Goal: Task Accomplishment & Management: Use online tool/utility

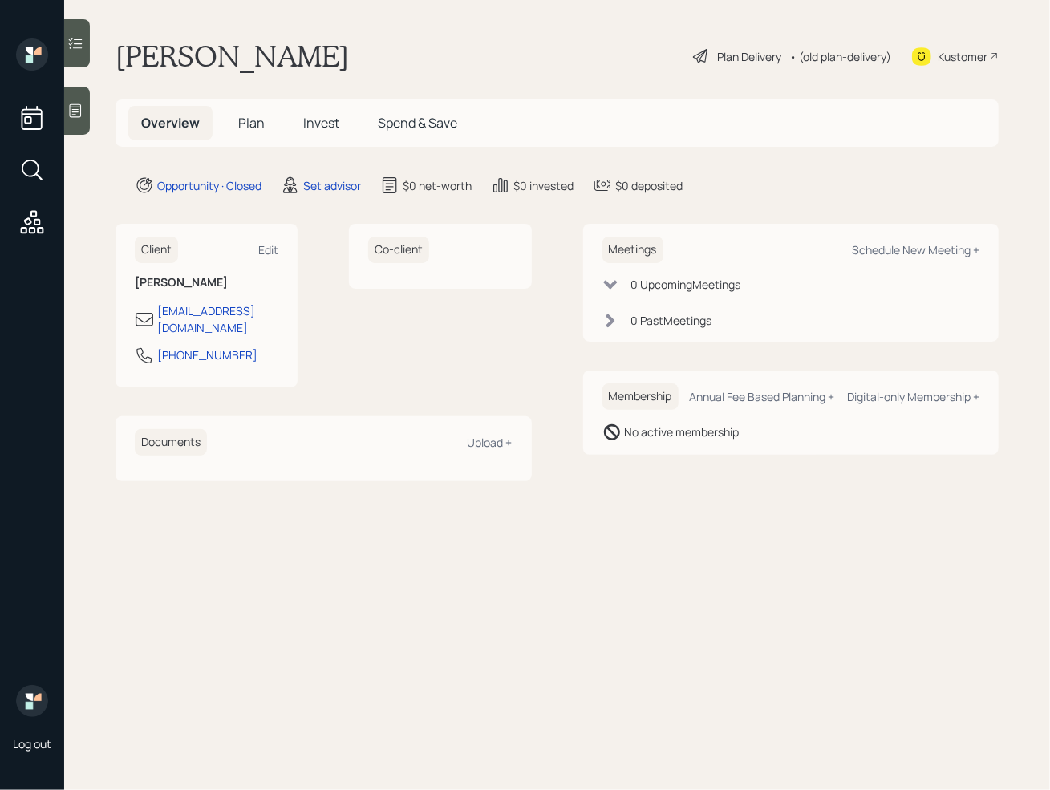
click at [87, 119] on div at bounding box center [77, 111] width 26 height 48
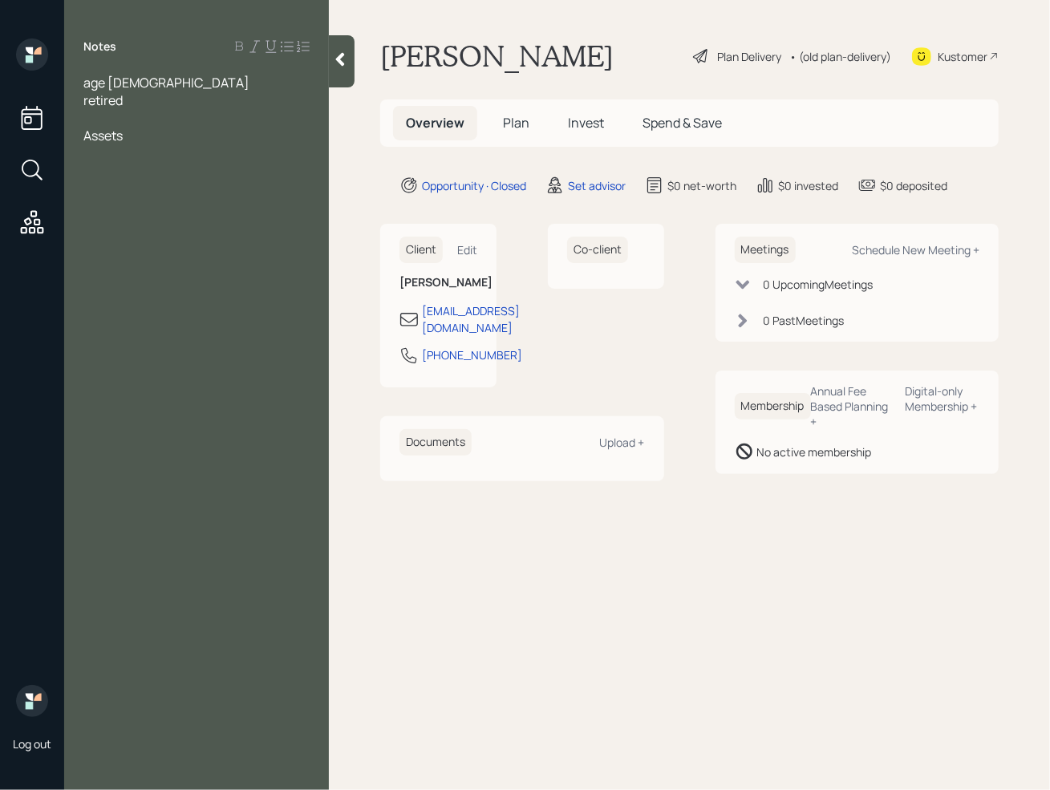
click at [111, 118] on div at bounding box center [196, 118] width 226 height 18
click at [143, 150] on div "Assets" at bounding box center [196, 153] width 226 height 18
click at [207, 186] on div "pension from navy" at bounding box center [196, 189] width 226 height 18
click at [188, 211] on span "pension from gov-" at bounding box center [136, 206] width 107 height 18
click at [209, 210] on div "pension from gov-" at bounding box center [196, 206] width 226 height 18
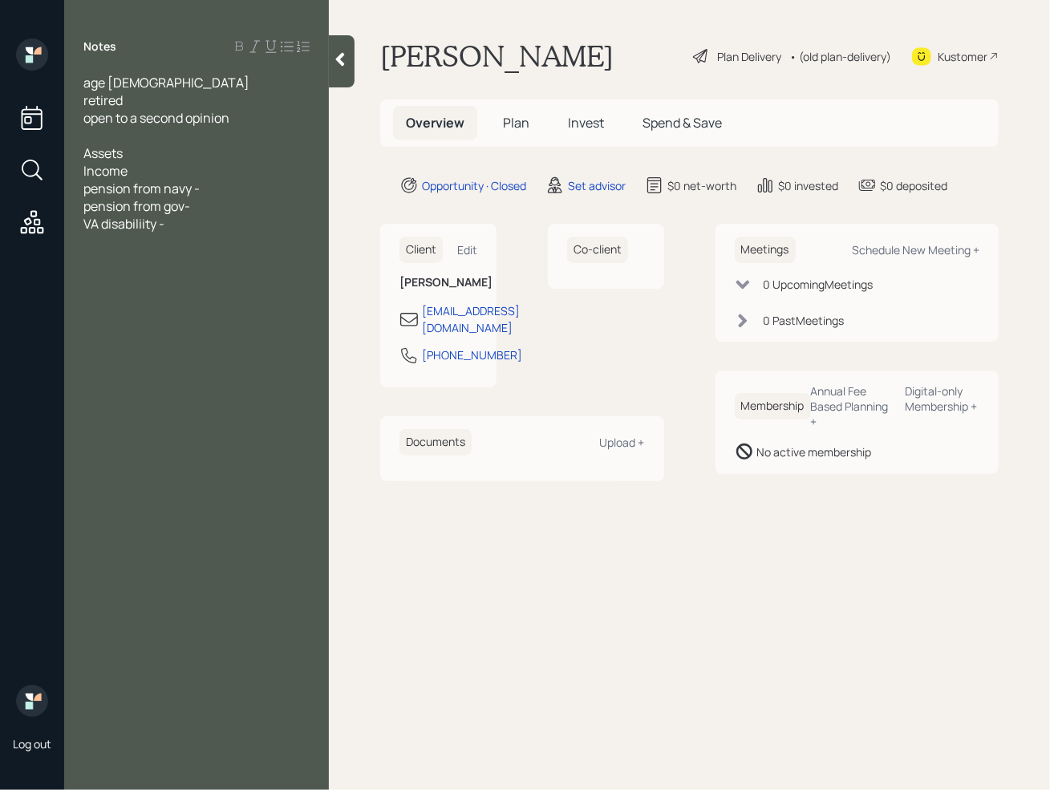
click at [133, 160] on div "Assets" at bounding box center [196, 153] width 226 height 18
click at [105, 127] on div at bounding box center [196, 136] width 226 height 18
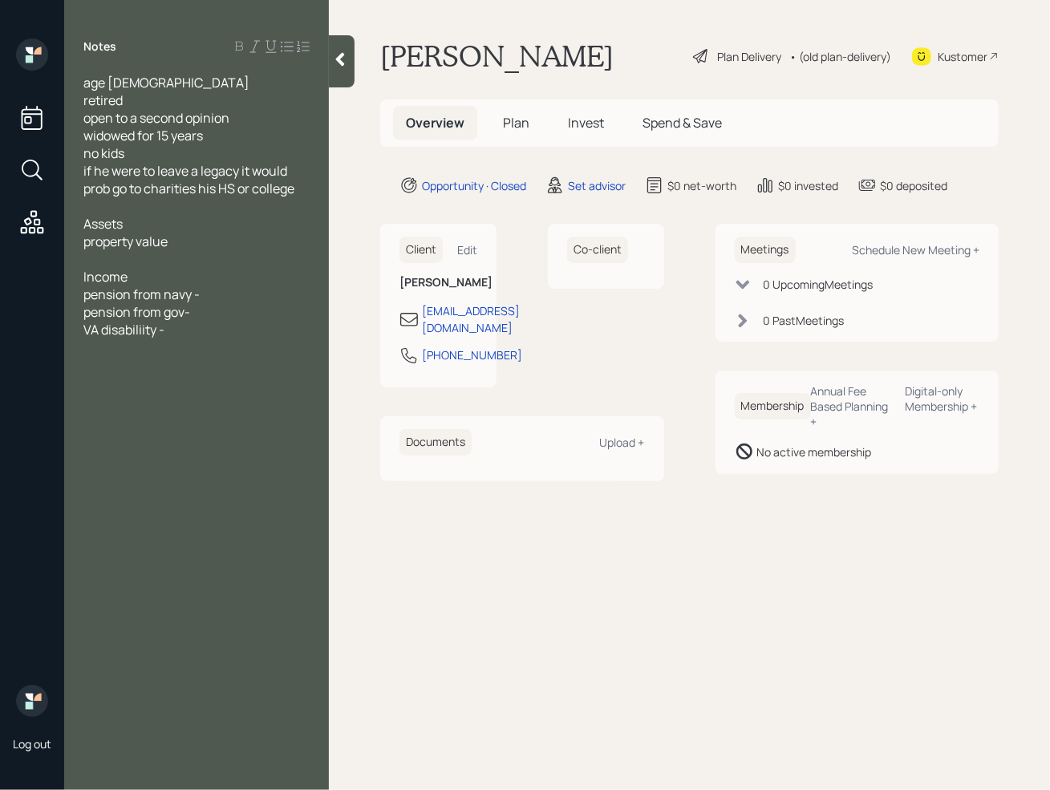
click at [159, 229] on div "Assets" at bounding box center [196, 224] width 226 height 18
click at [81, 242] on div "age [DEMOGRAPHIC_DATA] retired open to a second opinion widowed for 15 years no…" at bounding box center [196, 233] width 265 height 318
click at [87, 242] on span "1 million" at bounding box center [106, 242] width 47 height 18
click at [183, 244] on div "TSP- 1 million" at bounding box center [196, 242] width 226 height 18
click at [260, 390] on div at bounding box center [196, 383] width 226 height 18
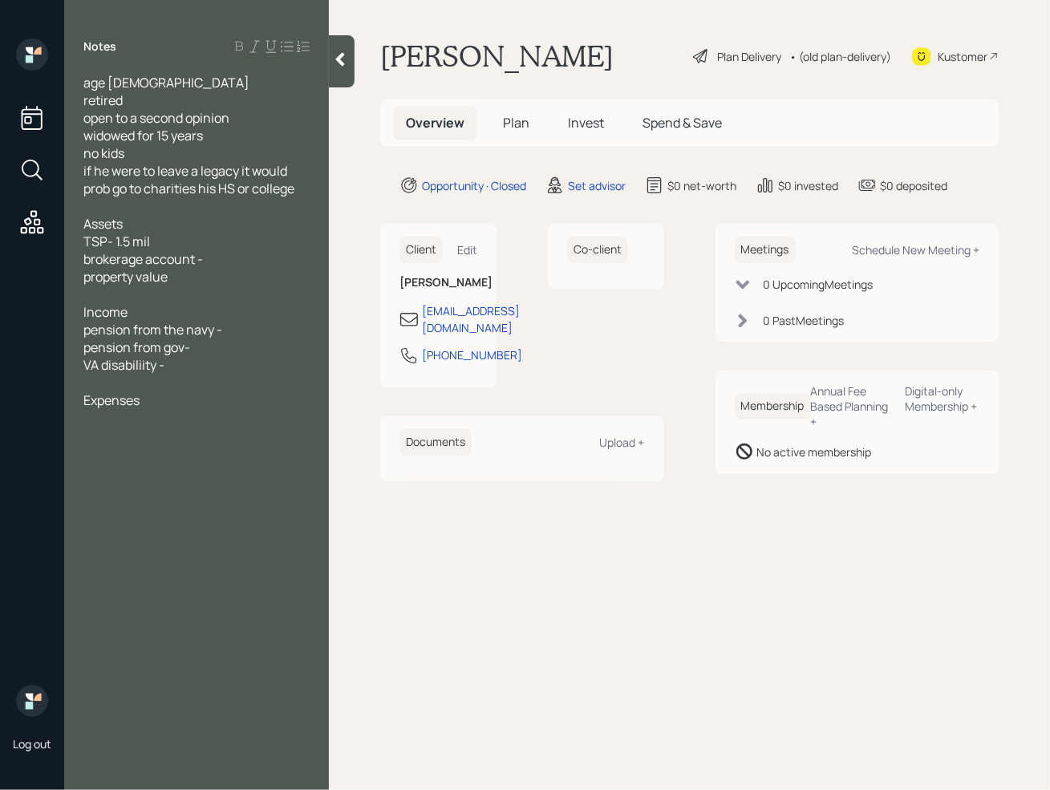
click at [233, 338] on div "pension from gov-" at bounding box center [196, 347] width 226 height 18
click at [195, 387] on div at bounding box center [196, 383] width 226 height 18
click at [157, 393] on div "Expenses" at bounding box center [196, 400] width 226 height 18
drag, startPoint x: 241, startPoint y: 329, endPoint x: 233, endPoint y: 326, distance: 8.6
click at [241, 328] on div "pension from the navy -" at bounding box center [196, 330] width 226 height 18
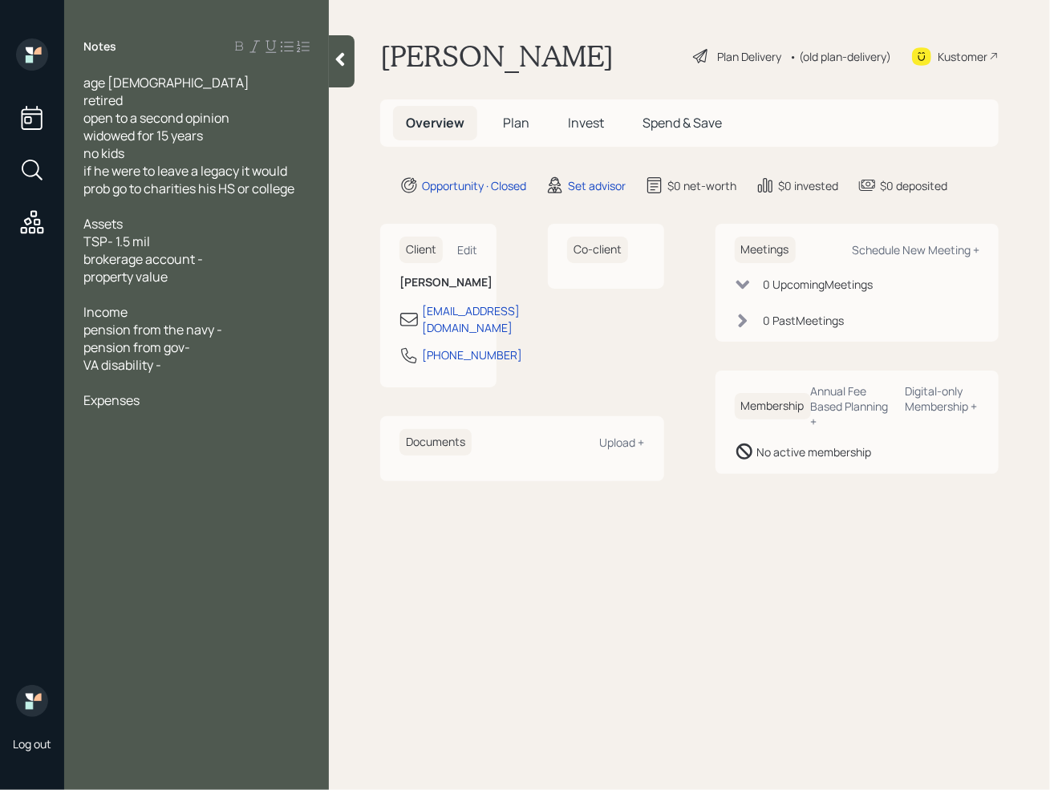
click at [215, 259] on div "brokerage account -" at bounding box center [196, 259] width 226 height 18
click at [215, 281] on div "property value" at bounding box center [196, 277] width 226 height 18
click at [185, 284] on div "property value" at bounding box center [196, 277] width 226 height 18
click at [243, 351] on div "pension from the navy -" at bounding box center [196, 347] width 226 height 18
click at [133, 407] on div at bounding box center [196, 400] width 226 height 18
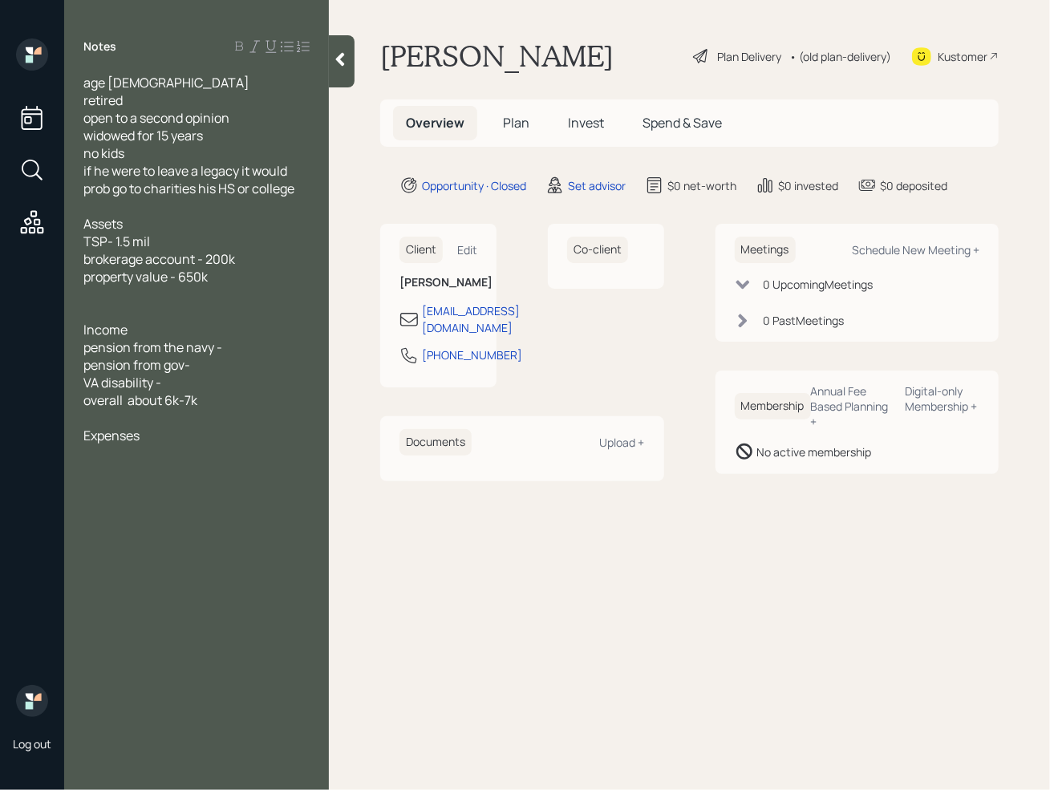
click at [67, 216] on div "age [DEMOGRAPHIC_DATA] retired open to a second opinion widowed for 15 years no…" at bounding box center [196, 285] width 265 height 423
click at [172, 449] on div at bounding box center [196, 453] width 226 height 18
click at [126, 453] on div at bounding box center [196, 453] width 226 height 18
click at [896, 254] on div "Schedule New Meeting +" at bounding box center [915, 249] width 127 height 15
select select "round-[PERSON_NAME]"
